Goal: Task Accomplishment & Management: Use online tool/utility

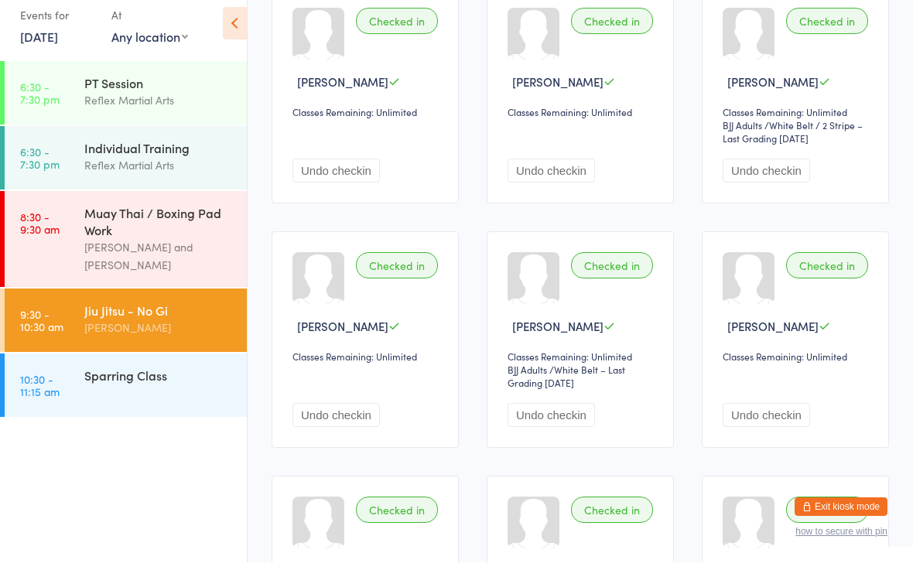
scroll to position [170, 0]
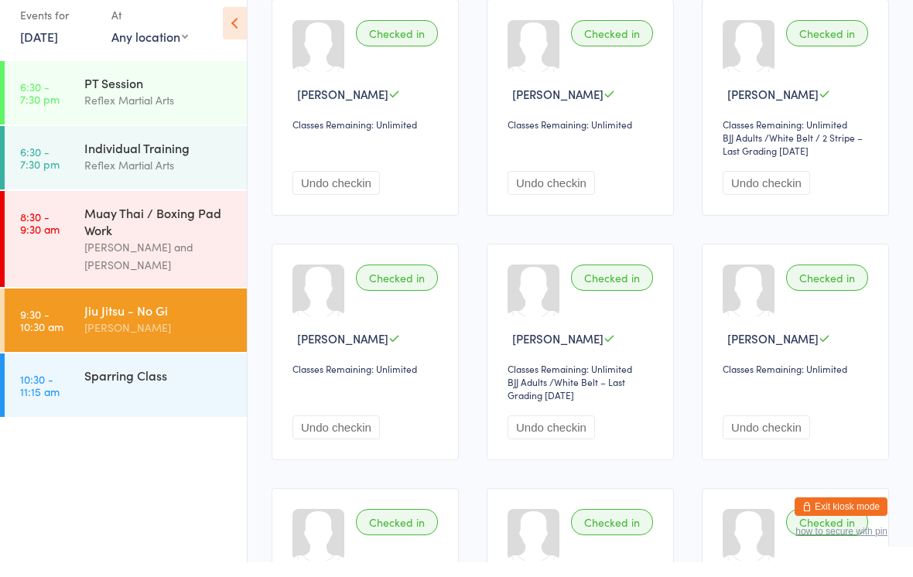
click at [173, 383] on div "Sparring Class" at bounding box center [158, 389] width 149 height 17
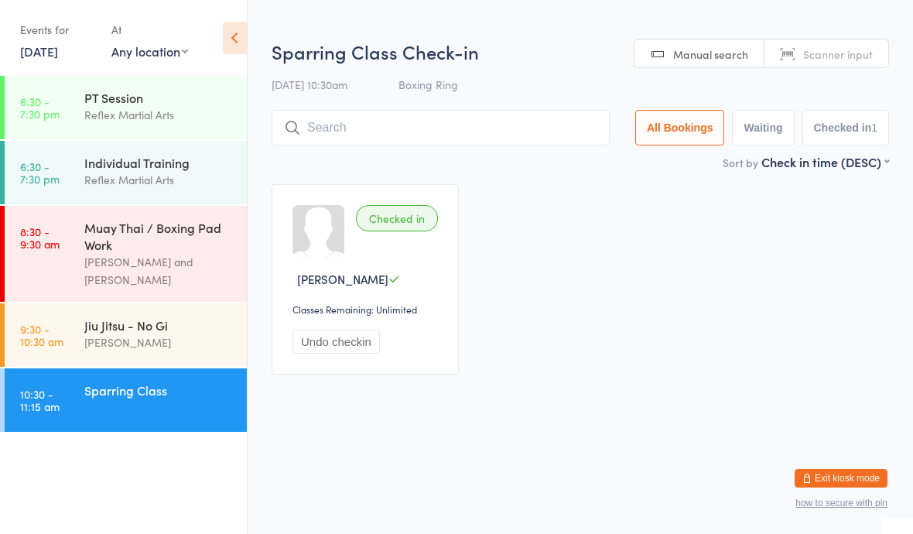
click at [168, 395] on div "Sparring Class" at bounding box center [158, 389] width 149 height 17
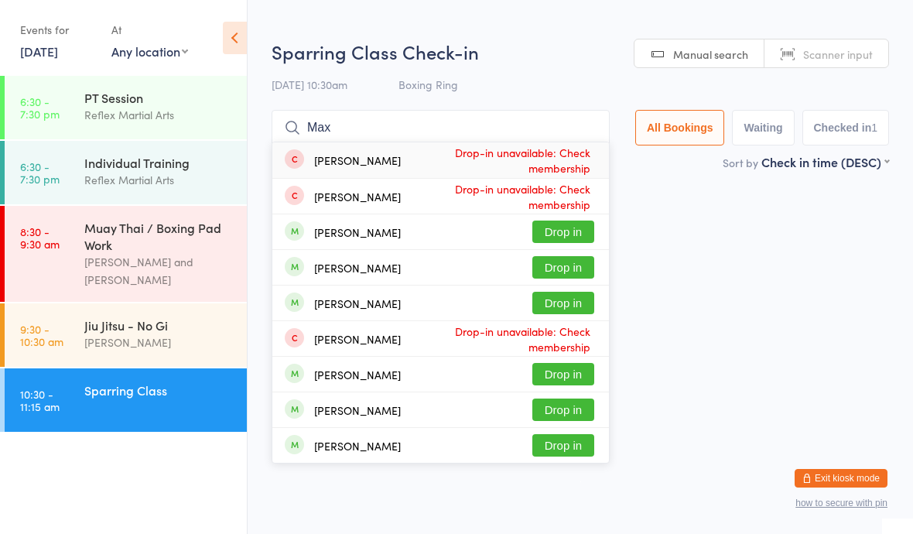
type input "Max"
click at [565, 229] on button "Drop in" at bounding box center [563, 232] width 62 height 22
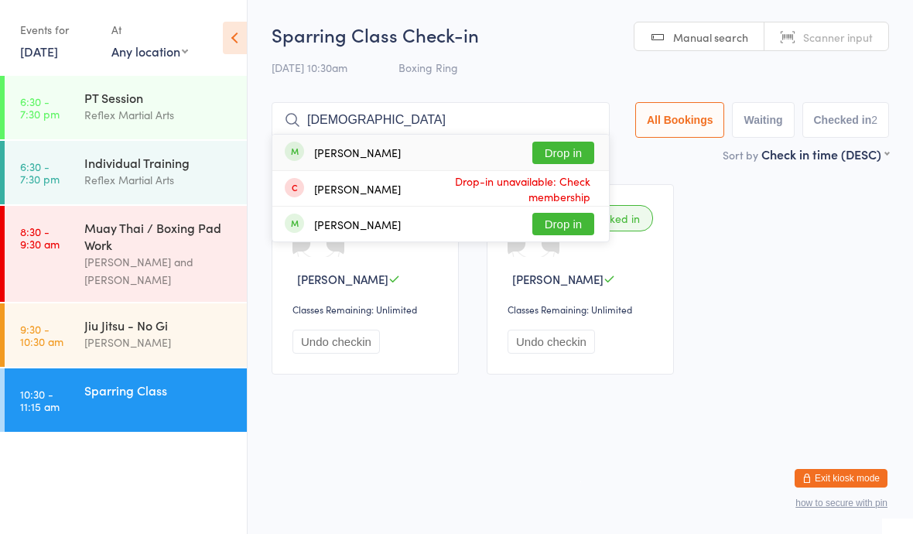
type input "[DEMOGRAPHIC_DATA]"
click at [559, 149] on button "Drop in" at bounding box center [563, 153] width 62 height 22
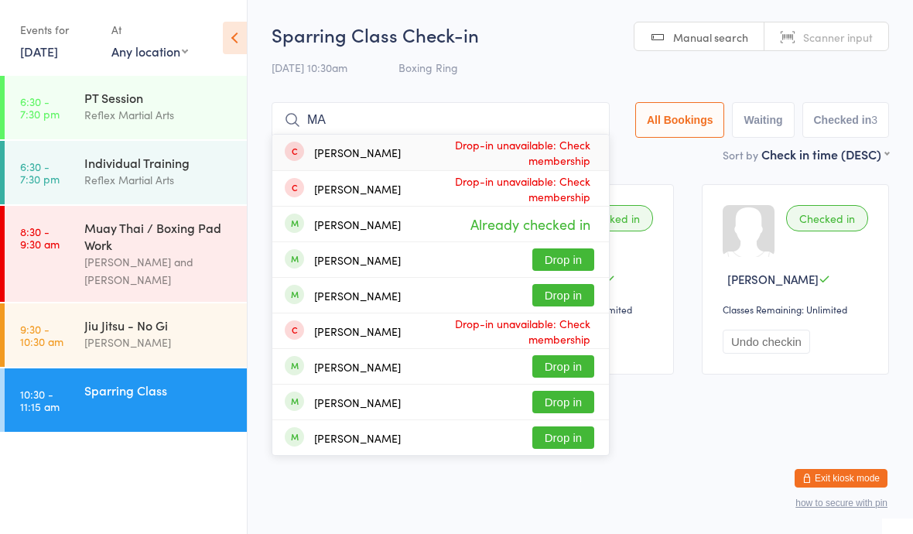
type input "M"
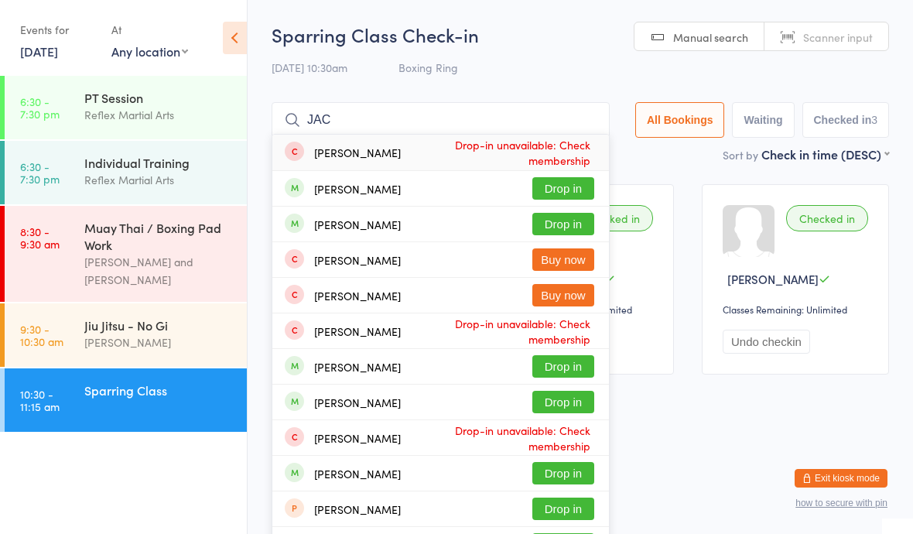
type input "JAC"
click at [545, 191] on button "Drop in" at bounding box center [563, 188] width 62 height 22
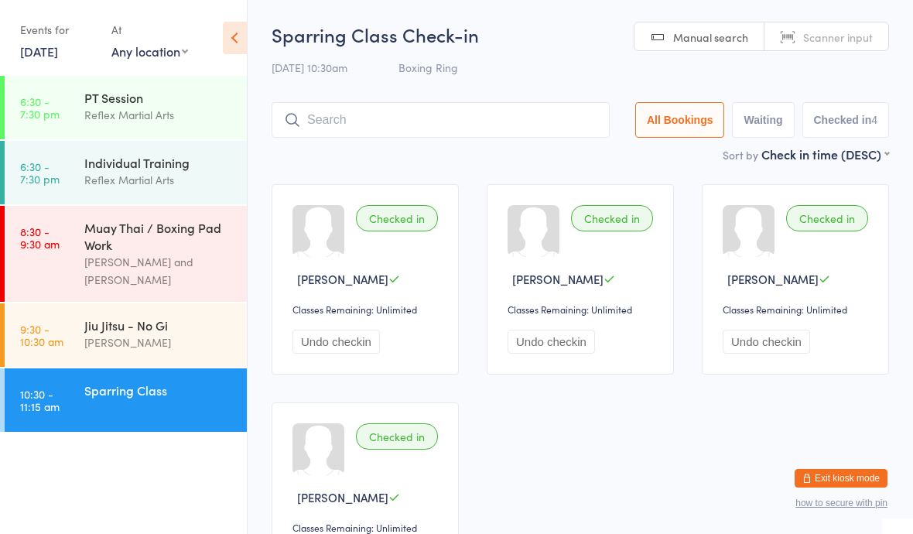
click at [129, 331] on div "Jiu Jitsu - No Gi" at bounding box center [158, 324] width 149 height 17
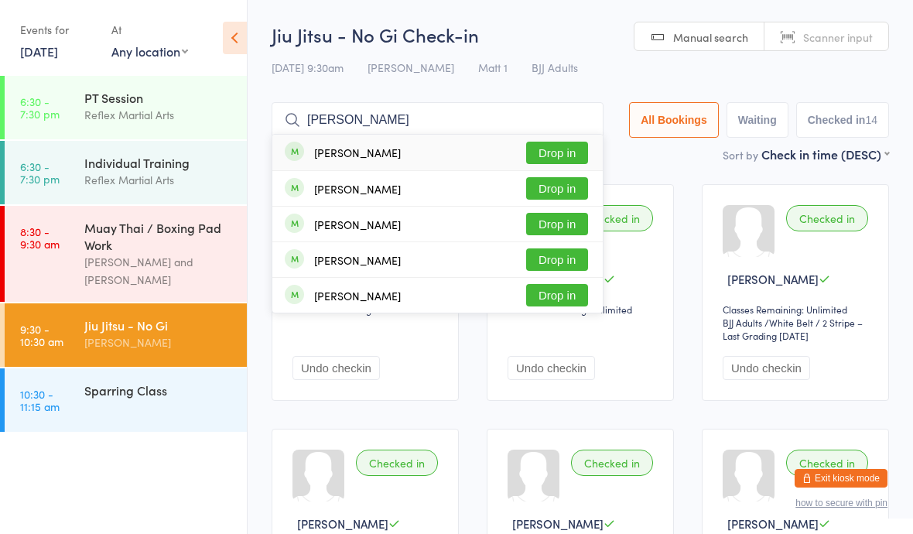
type input "[PERSON_NAME]"
click at [509, 226] on div "[PERSON_NAME] Drop in" at bounding box center [437, 224] width 330 height 35
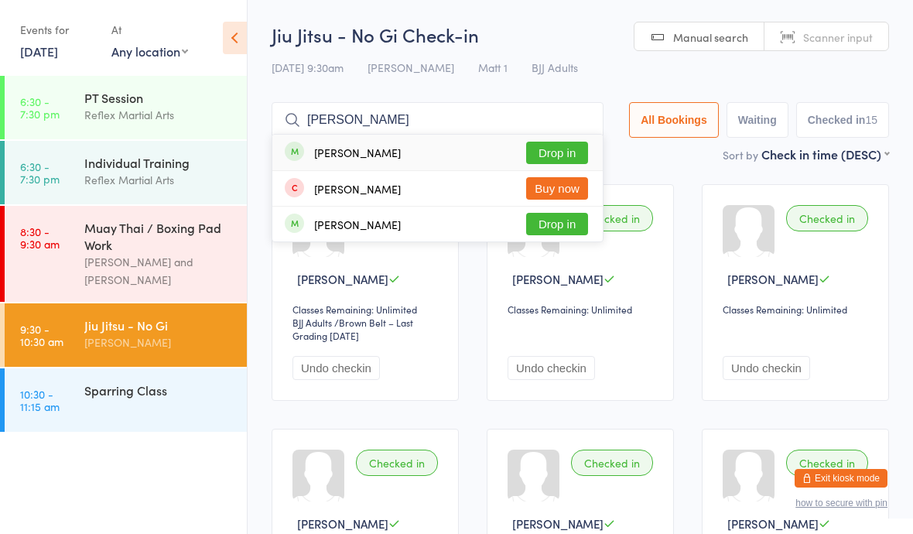
type input "[PERSON_NAME]"
click at [555, 147] on button "Drop in" at bounding box center [557, 153] width 62 height 22
